Goal: Information Seeking & Learning: Find specific page/section

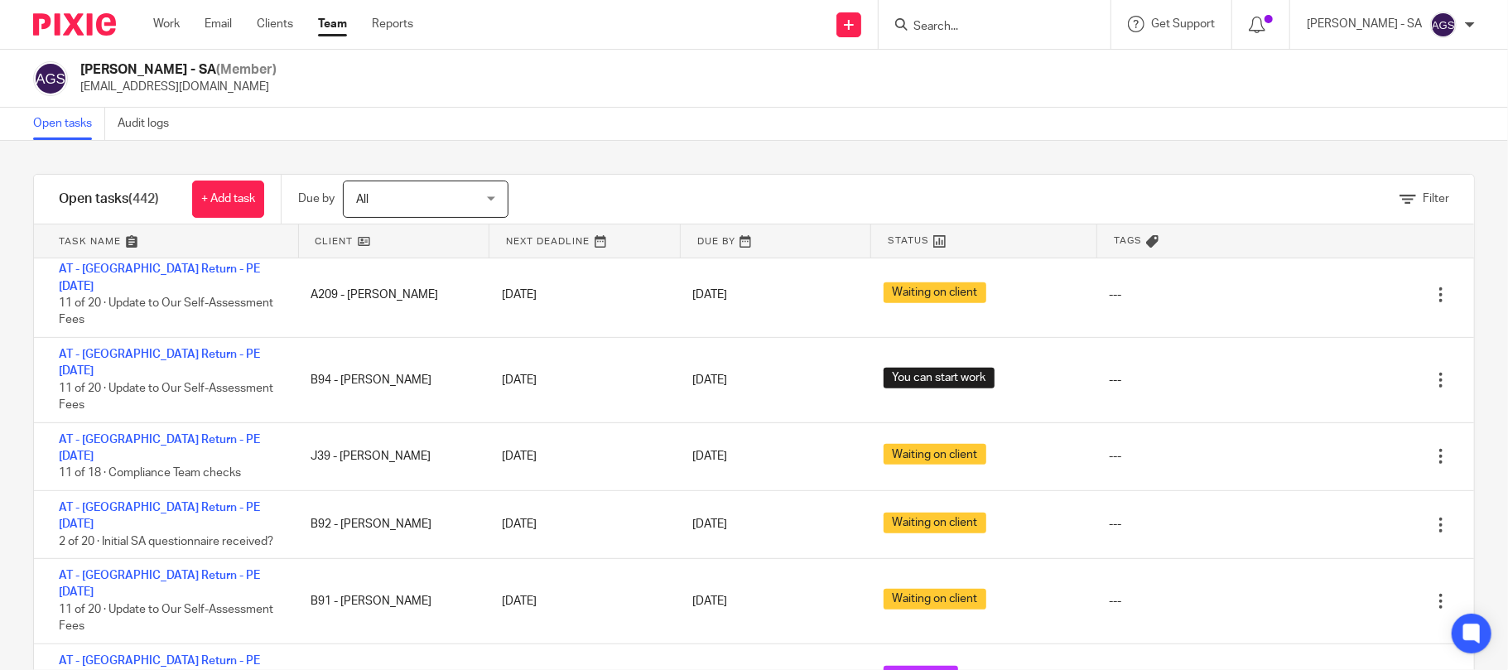
scroll to position [552, 0]
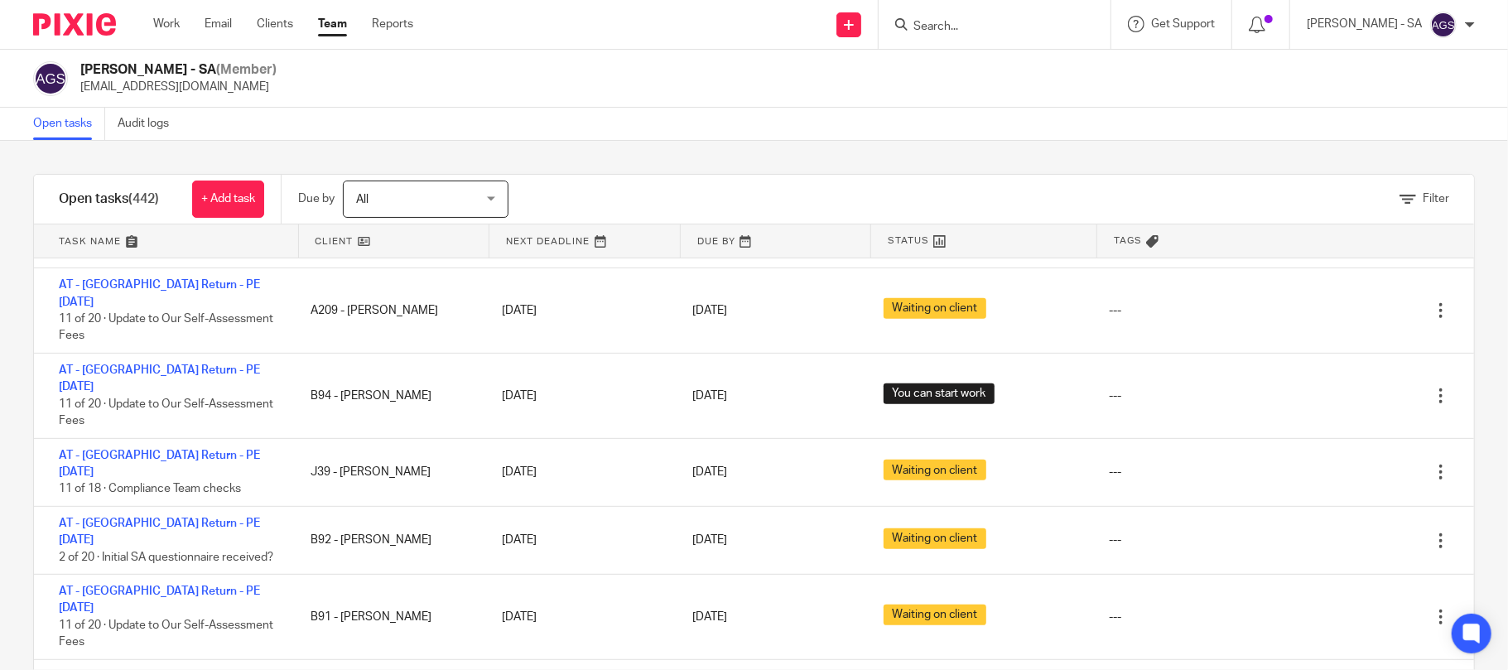
click at [963, 36] on div at bounding box center [995, 24] width 232 height 49
click at [968, 34] on input "Search" at bounding box center [986, 27] width 149 height 15
click at [984, 30] on input "A182" at bounding box center [986, 27] width 149 height 15
click at [951, 27] on input "A182" at bounding box center [986, 27] width 149 height 15
type input "A182"
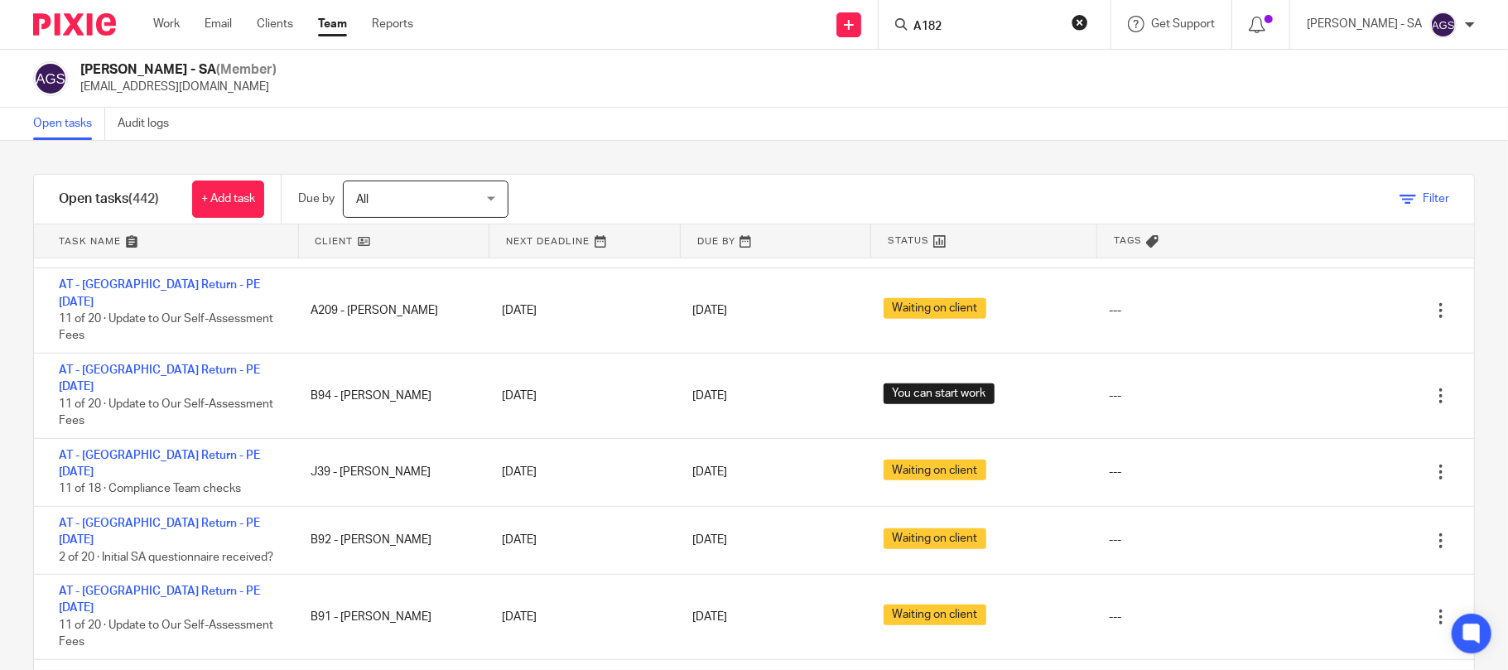
click at [1423, 196] on span "Filter" at bounding box center [1436, 199] width 27 height 12
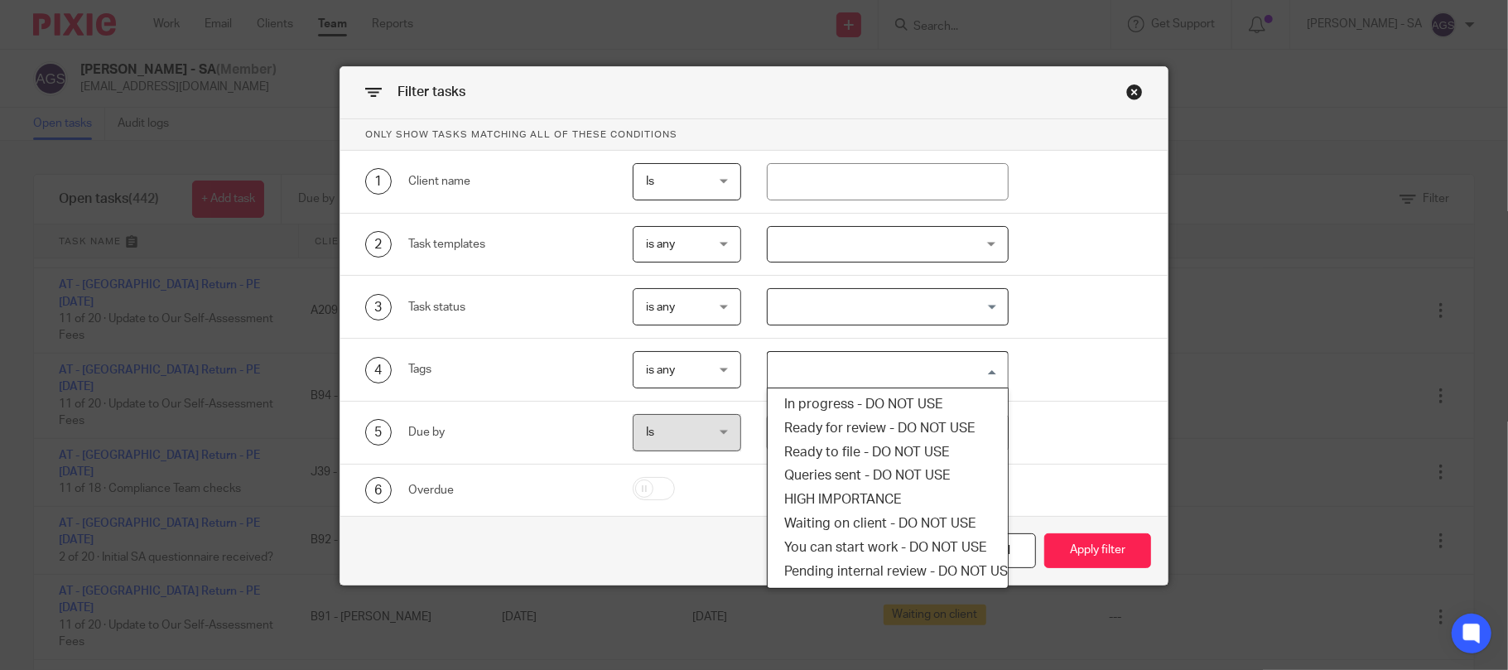
click at [827, 368] on input "Search for option" at bounding box center [884, 369] width 229 height 29
click at [846, 487] on li "Queries sent - DO NOT USE" at bounding box center [888, 476] width 240 height 24
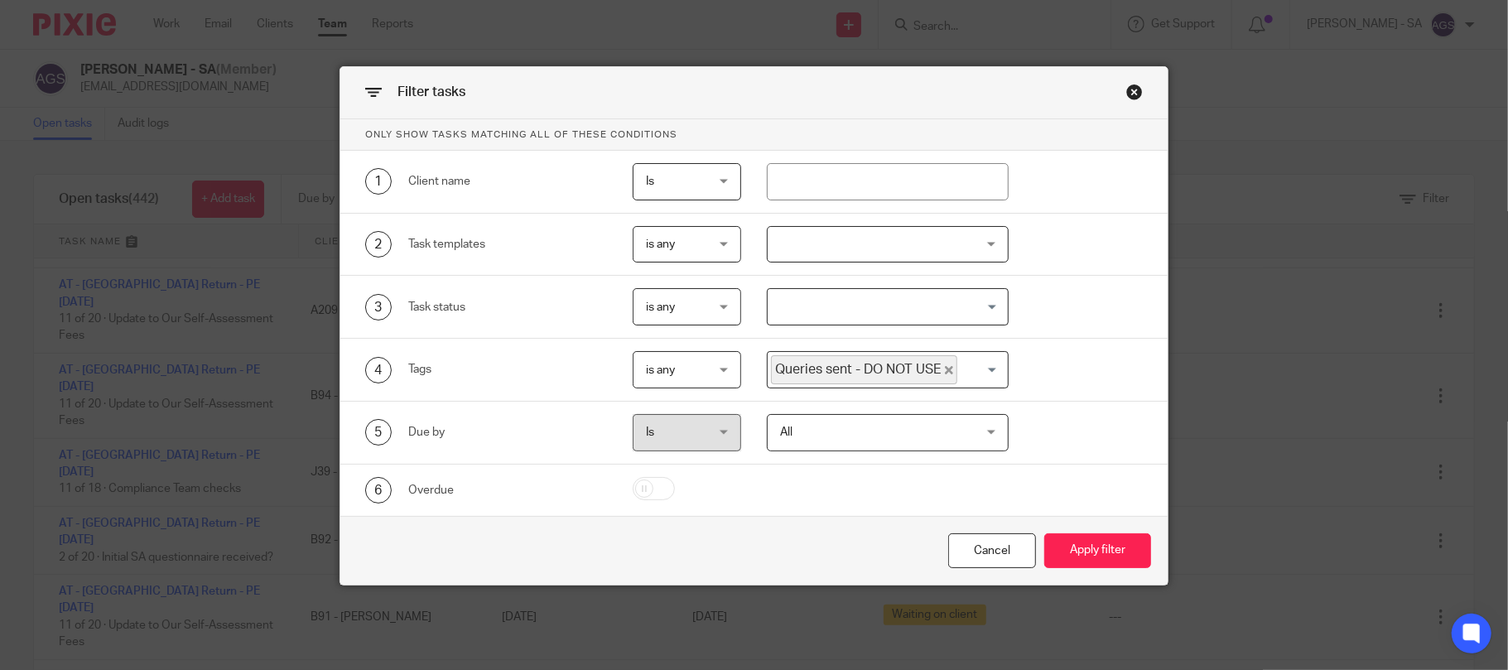
click at [945, 369] on icon "Deselect Queries sent - DO NOT USE" at bounding box center [949, 370] width 8 height 8
click at [929, 376] on input "Search for option" at bounding box center [884, 369] width 229 height 29
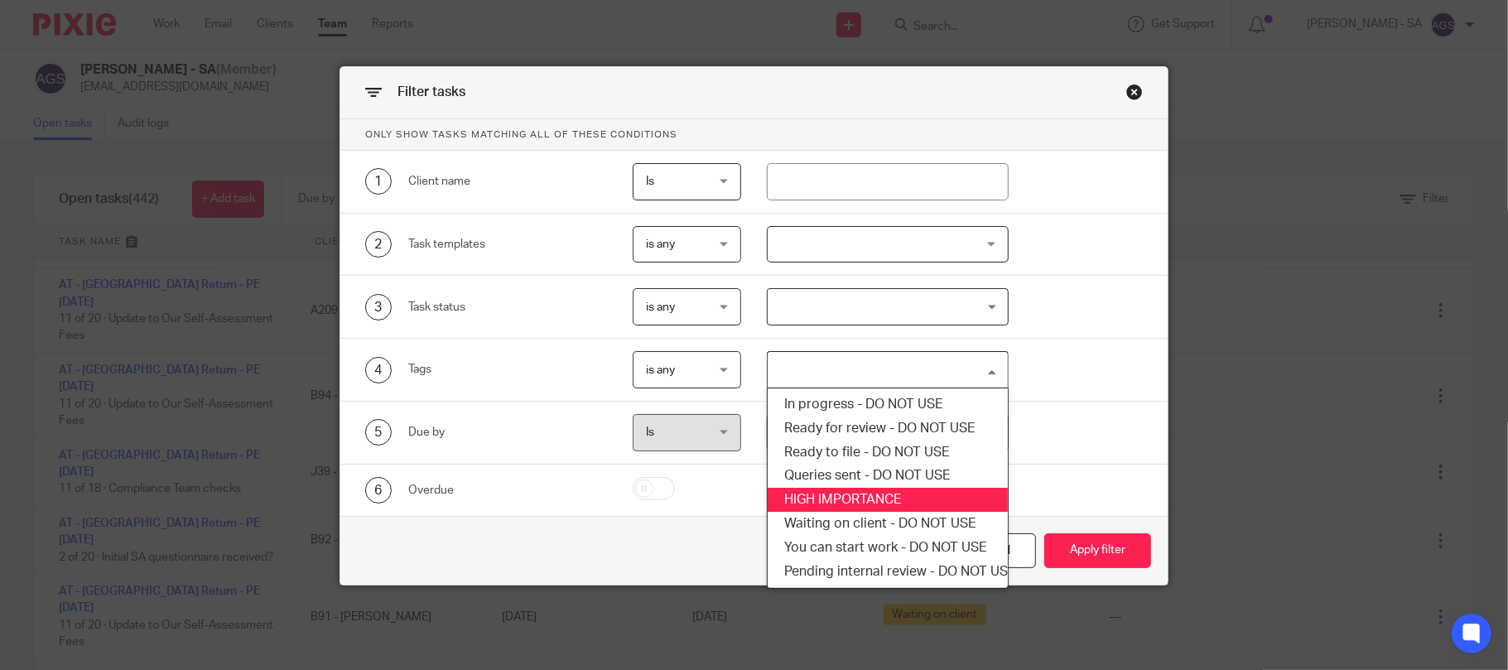
click at [859, 508] on li "HIGH IMPORTANCE" at bounding box center [888, 500] width 240 height 24
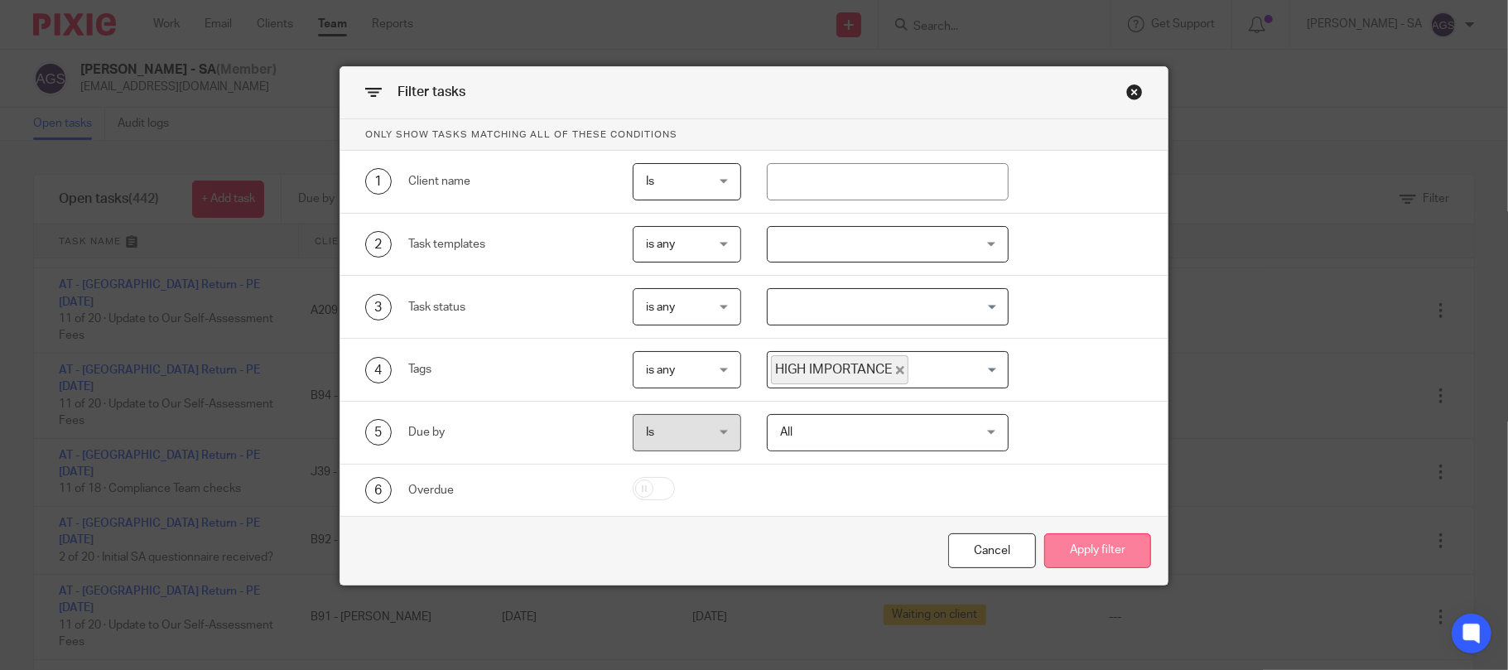
click at [1100, 545] on button "Apply filter" at bounding box center [1098, 551] width 107 height 36
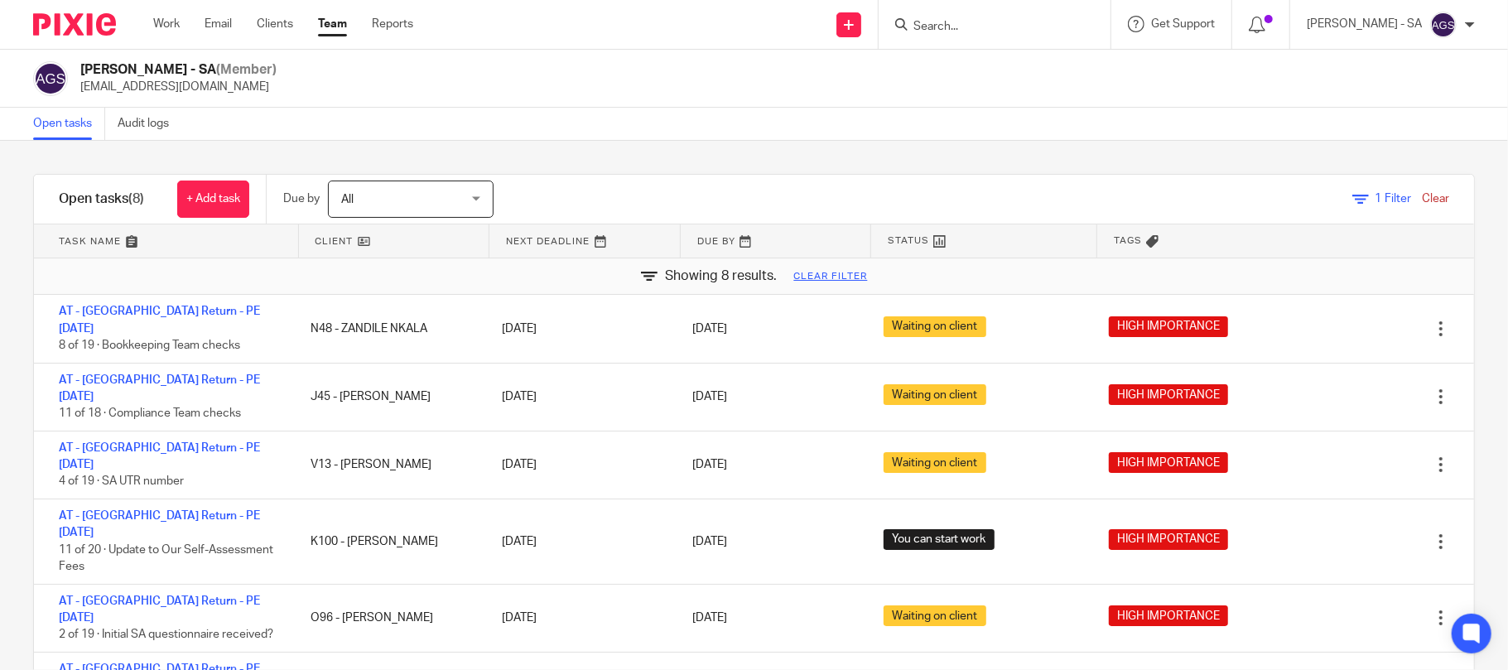
click at [972, 27] on input "Search" at bounding box center [986, 27] width 149 height 15
type input "C69"
click at [1001, 67] on link at bounding box center [1049, 71] width 280 height 38
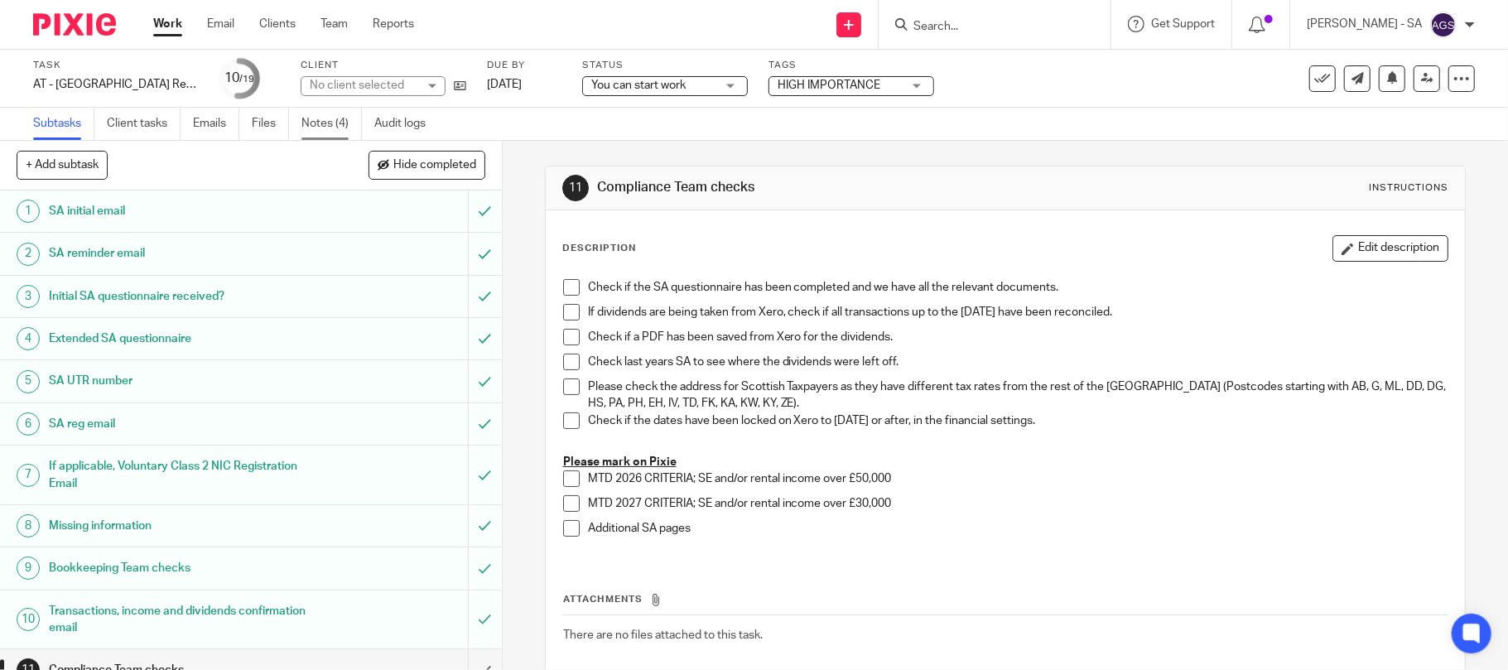
click at [336, 118] on link "Notes (4)" at bounding box center [332, 124] width 60 height 32
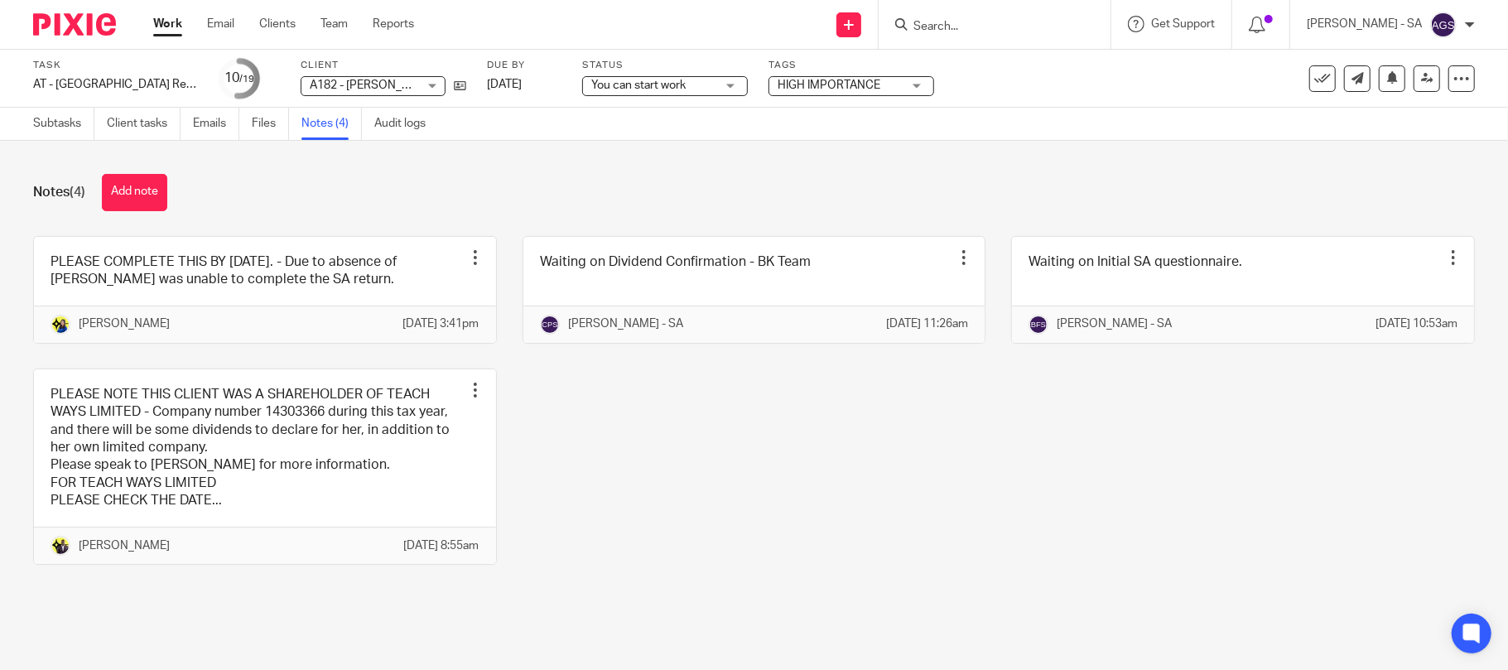
drag, startPoint x: 699, startPoint y: 490, endPoint x: 587, endPoint y: 597, distance: 154.7
click at [699, 490] on div "PLEASE COMPLETE THIS BY TUESDAY 26TH AUGUST 2025. - Due to absence of Netra I w…" at bounding box center [741, 413] width 1468 height 354
click at [1120, 449] on div "PLEASE COMPLETE THIS BY TUESDAY 26TH AUGUST 2025. - Due to absence of Netra I w…" at bounding box center [741, 413] width 1468 height 354
click at [736, 525] on div "PLEASE COMPLETE THIS BY TUESDAY 26TH AUGUST 2025. - Due to absence of Netra I w…" at bounding box center [741, 413] width 1468 height 354
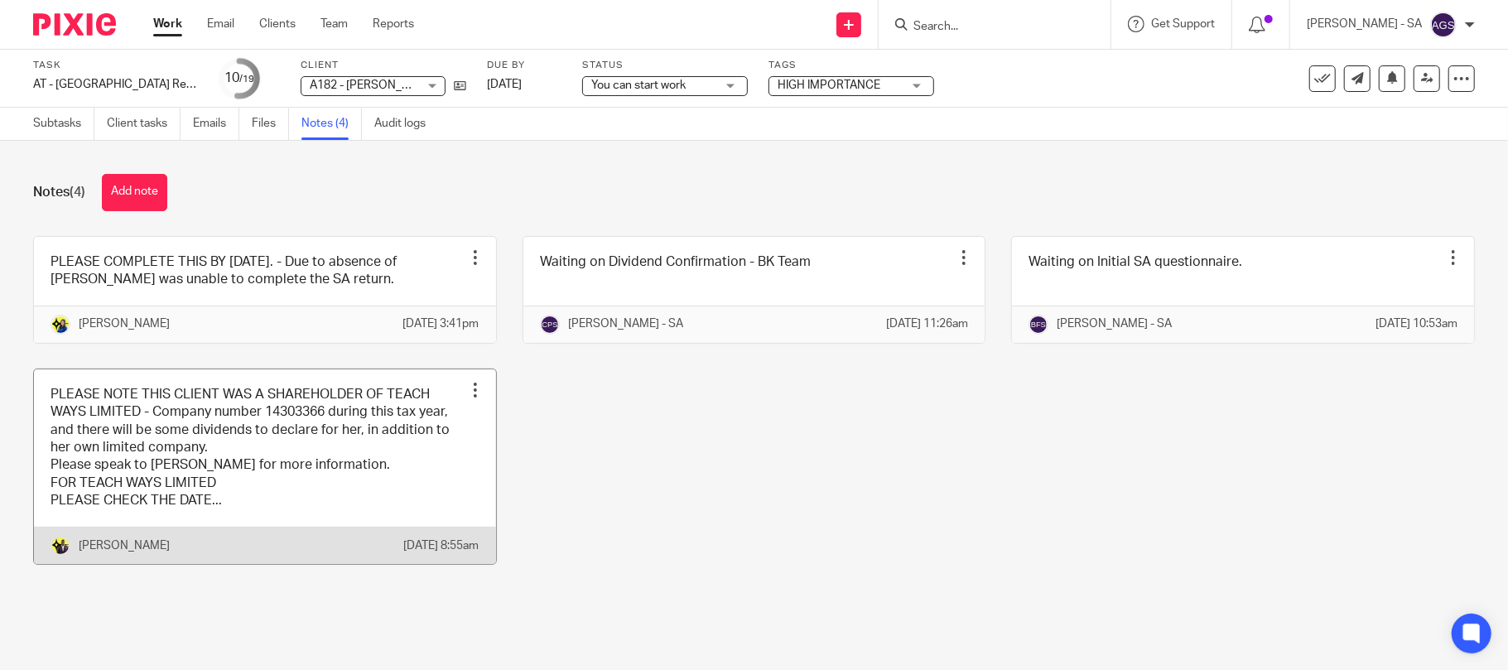
click at [133, 495] on link at bounding box center [265, 466] width 462 height 195
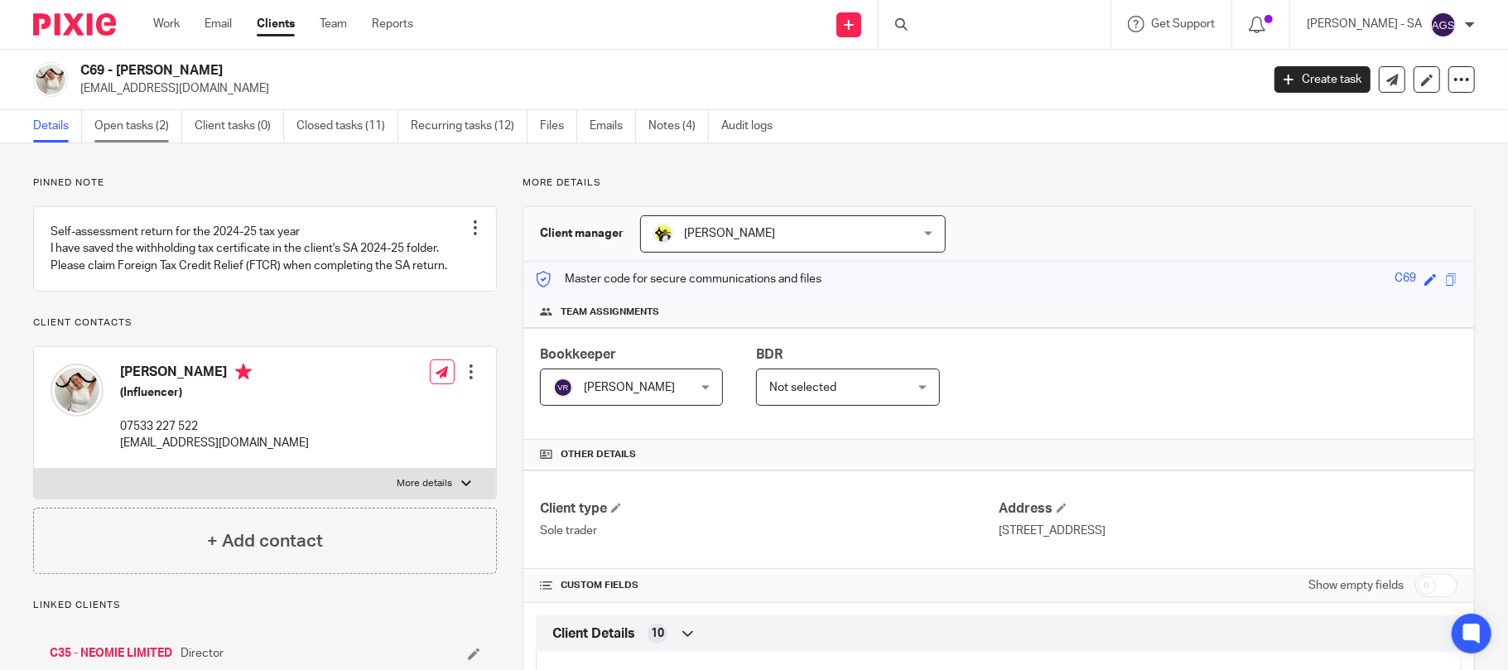
click at [151, 128] on link "Open tasks (2)" at bounding box center [138, 126] width 88 height 32
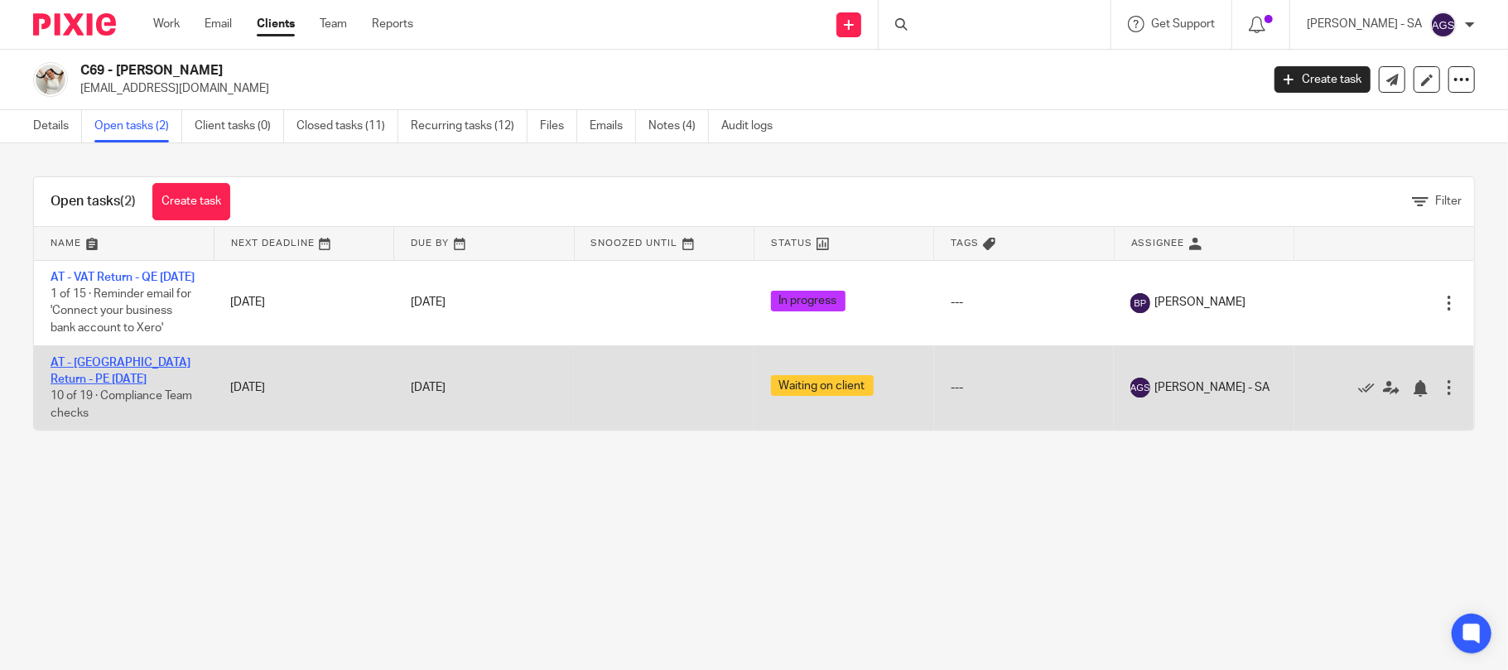
click at [88, 379] on link "AT - [GEOGRAPHIC_DATA] Return - PE [DATE]" at bounding box center [121, 371] width 140 height 28
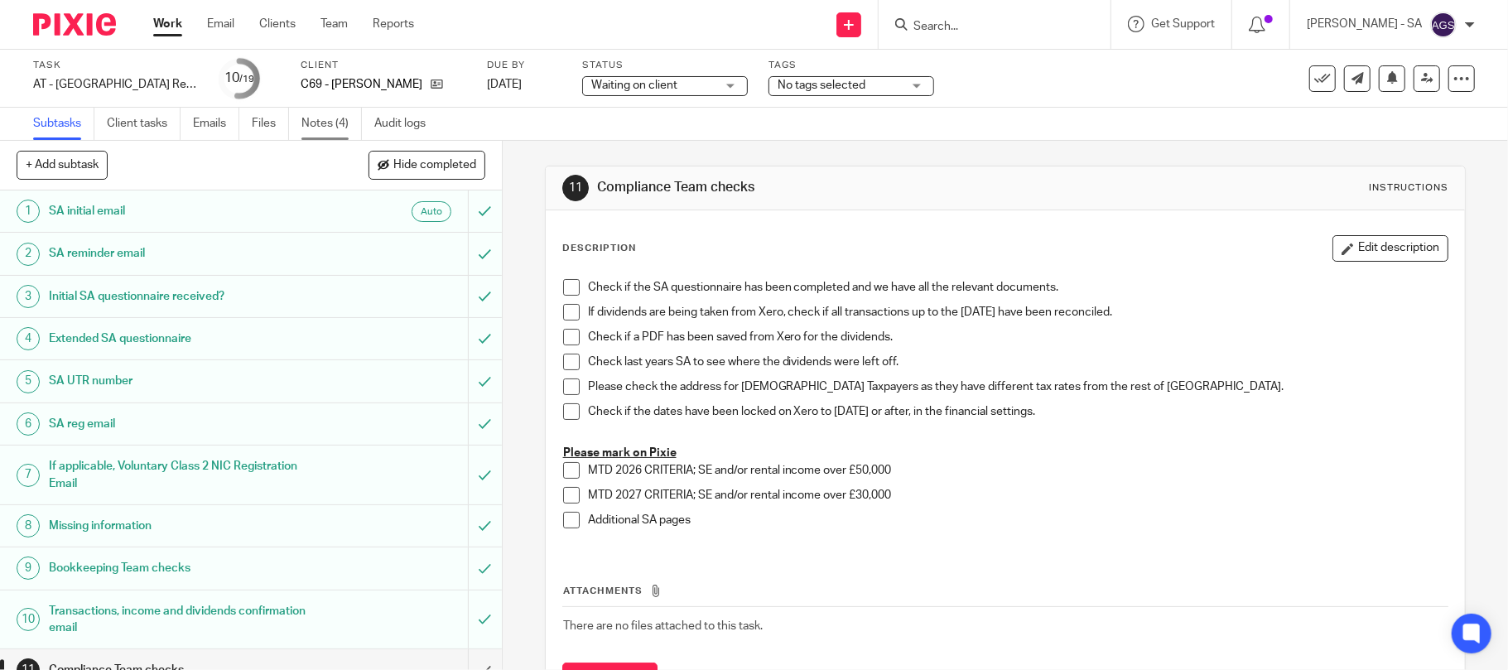
click at [329, 121] on link "Notes (4)" at bounding box center [332, 124] width 60 height 32
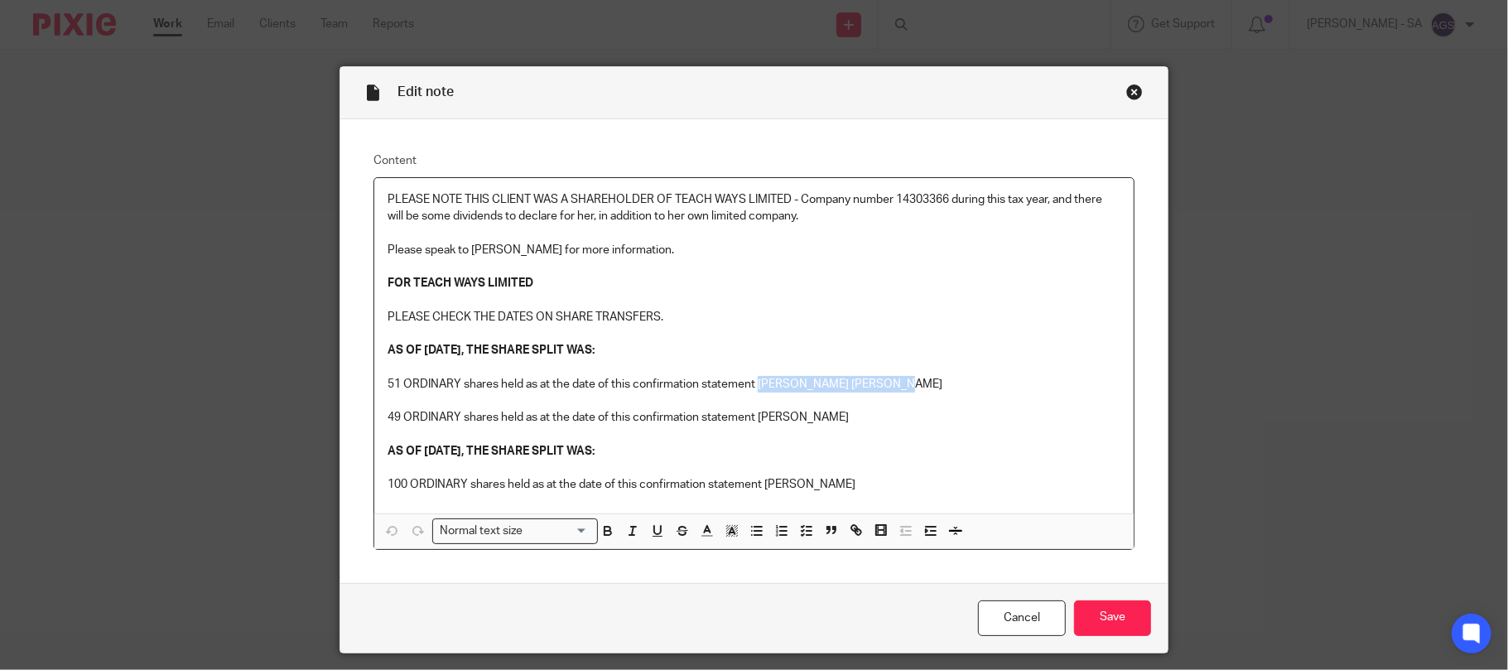
drag, startPoint x: 750, startPoint y: 384, endPoint x: 896, endPoint y: 383, distance: 145.8
click at [896, 383] on p "51 ORDINARY shares held as at the date of this confirmation statement JENNIFER …" at bounding box center [755, 384] width 734 height 17
click at [916, 389] on p "51 ORDINARY shares held as at the date of this confirmation statement [PERSON_N…" at bounding box center [755, 384] width 734 height 17
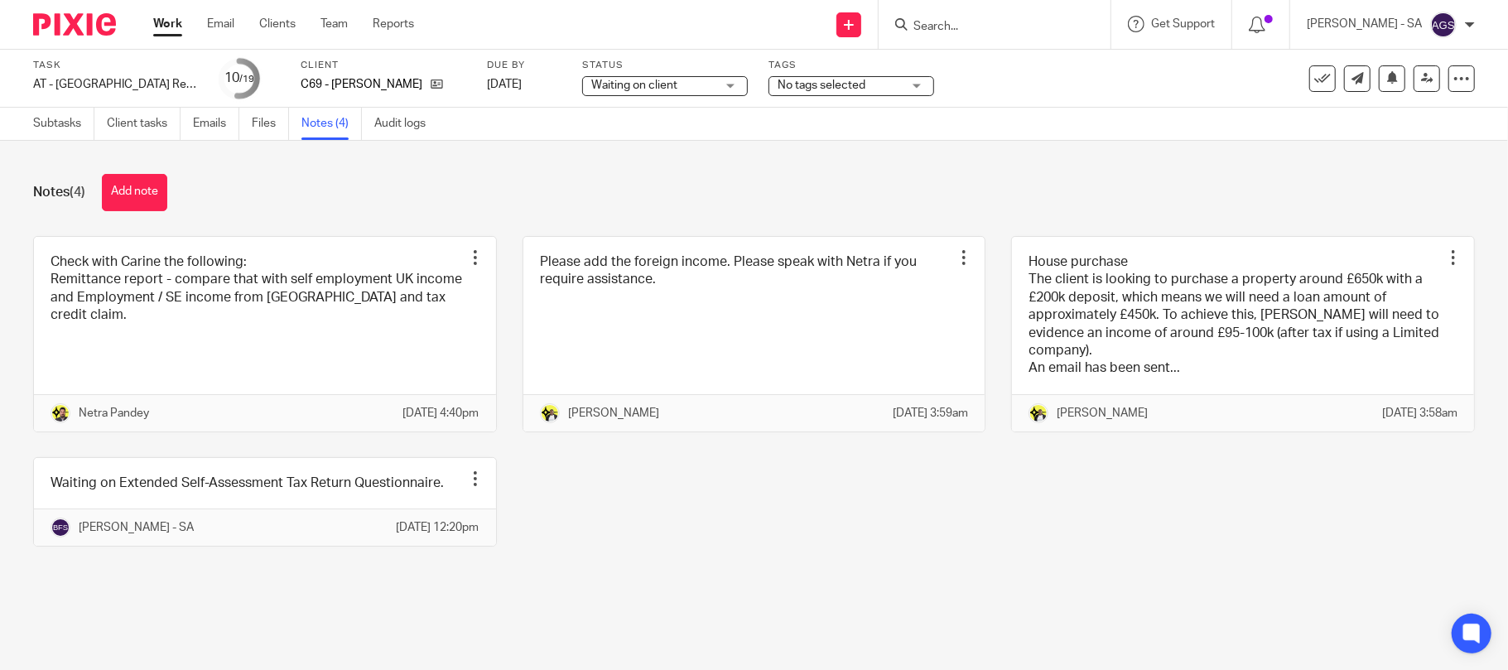
click at [482, 172] on div "Notes (4) Add note Check with Carine the following: Remittance report - compare…" at bounding box center [754, 373] width 1508 height 464
click at [631, 197] on div "Notes (4) Add note" at bounding box center [754, 192] width 1442 height 37
click at [654, 508] on div "Check with Carine the following: Remittance report - compare that with self emp…" at bounding box center [741, 404] width 1468 height 336
click at [915, 545] on div "Check with Carine the following: Remittance report - compare that with self emp…" at bounding box center [741, 404] width 1468 height 336
click at [899, 558] on div "Check with Carine the following: Remittance report - compare that with self emp…" at bounding box center [741, 404] width 1468 height 336
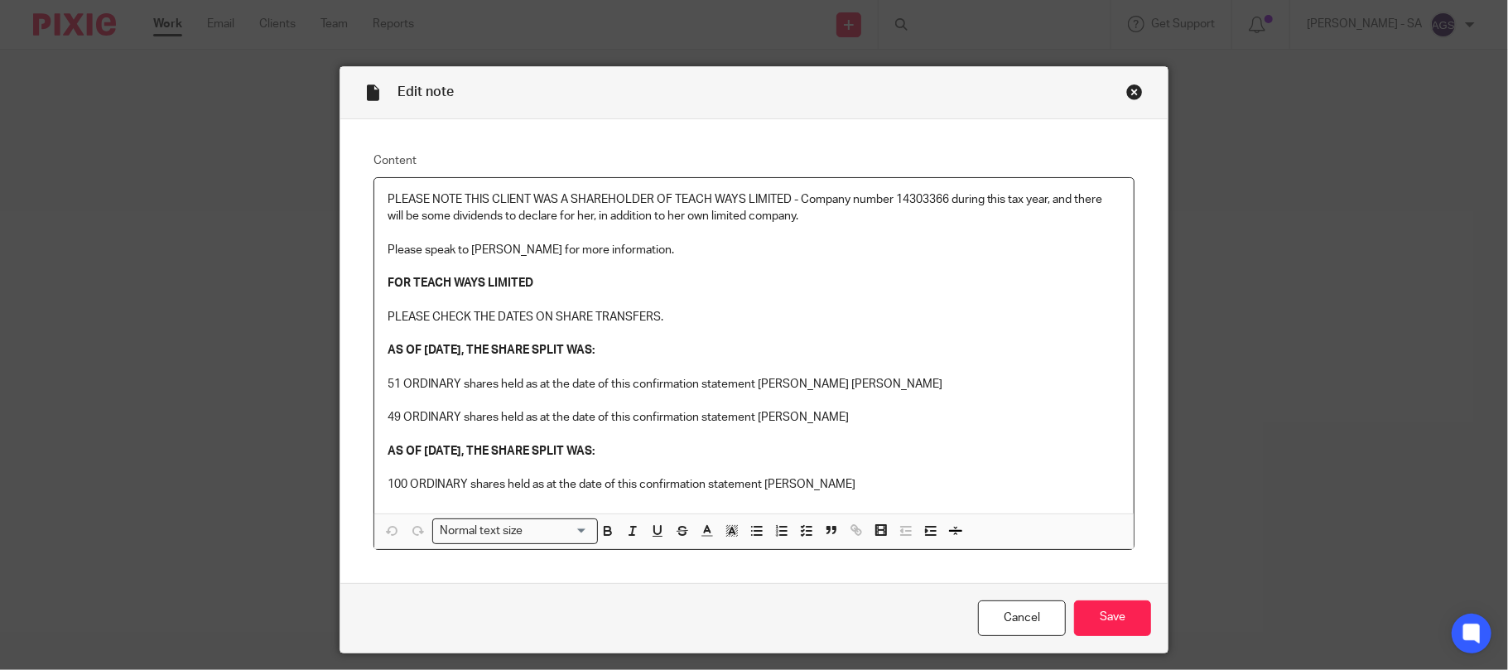
click at [1131, 96] on div "Close this dialog window" at bounding box center [1135, 92] width 17 height 17
